Goal: Task Accomplishment & Management: Manage account settings

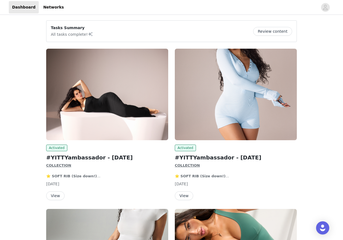
click at [53, 194] on button "View" at bounding box center [55, 195] width 18 height 9
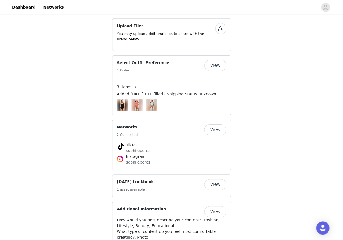
scroll to position [369, 0]
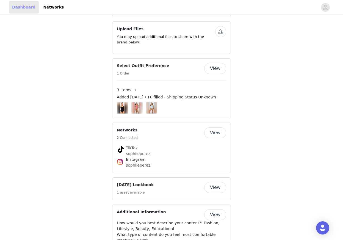
click at [32, 7] on link "Dashboard" at bounding box center [24, 7] width 30 height 12
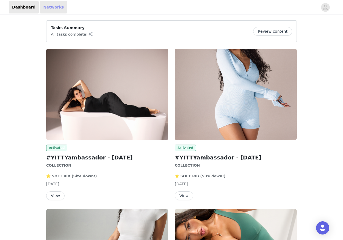
click at [49, 9] on link "Networks" at bounding box center [53, 7] width 27 height 12
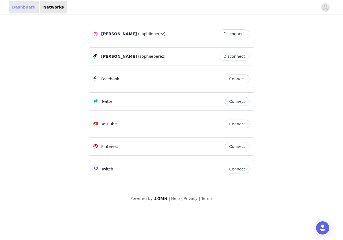
click at [26, 11] on link "Dashboard" at bounding box center [24, 7] width 30 height 12
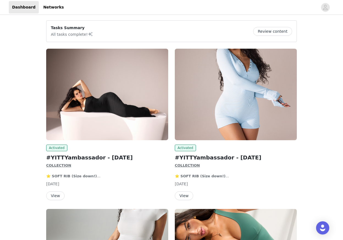
click at [282, 33] on button "Review content" at bounding box center [272, 31] width 39 height 9
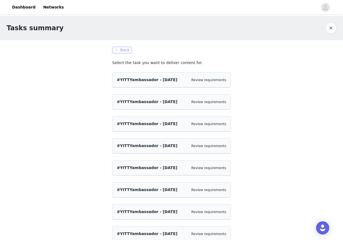
click at [120, 49] on button "Back" at bounding box center [122, 50] width 20 height 7
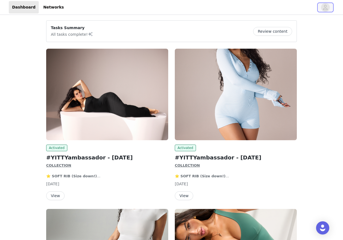
click at [331, 6] on button "button" at bounding box center [325, 7] width 15 height 9
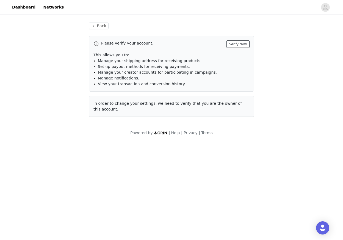
click at [234, 42] on button "Verify Now" at bounding box center [238, 43] width 23 height 7
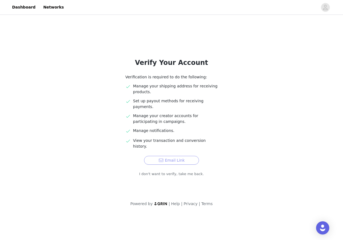
click at [189, 156] on button "Email Link" at bounding box center [171, 160] width 55 height 9
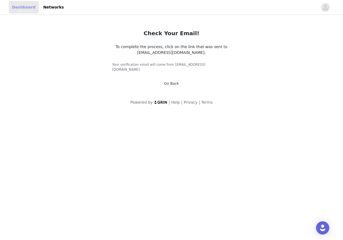
click at [25, 7] on link "Dashboard" at bounding box center [24, 7] width 30 height 12
